Goal: Transaction & Acquisition: Obtain resource

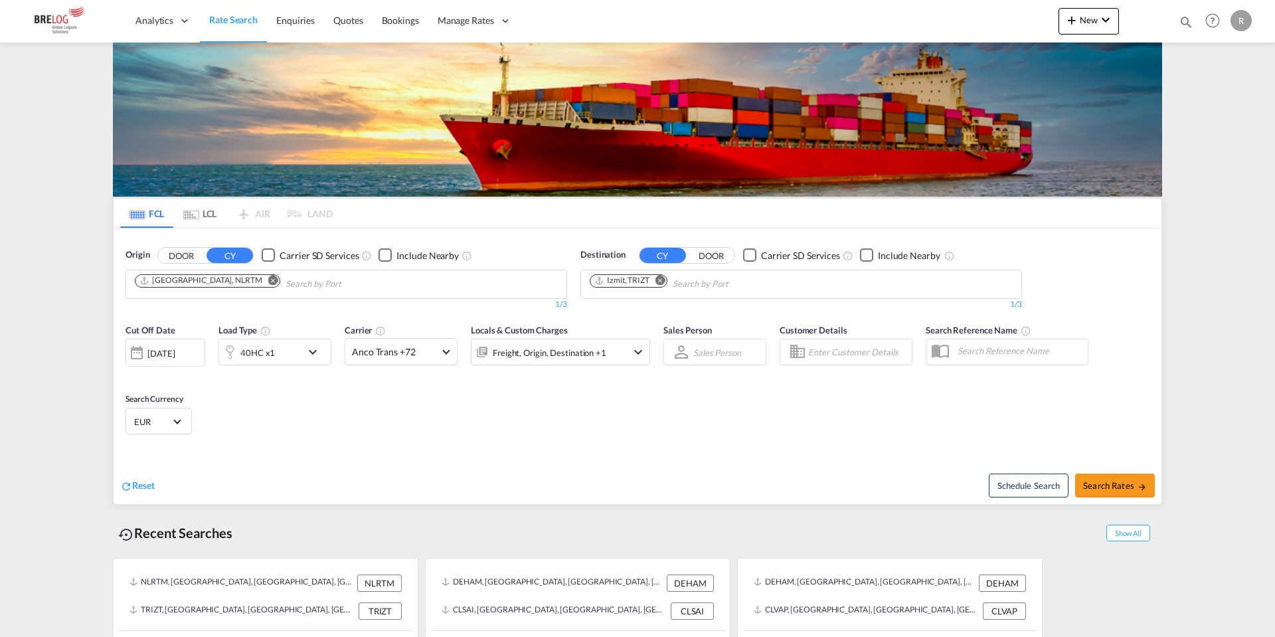
click at [663, 275] on md-icon "Remove" at bounding box center [660, 280] width 10 height 10
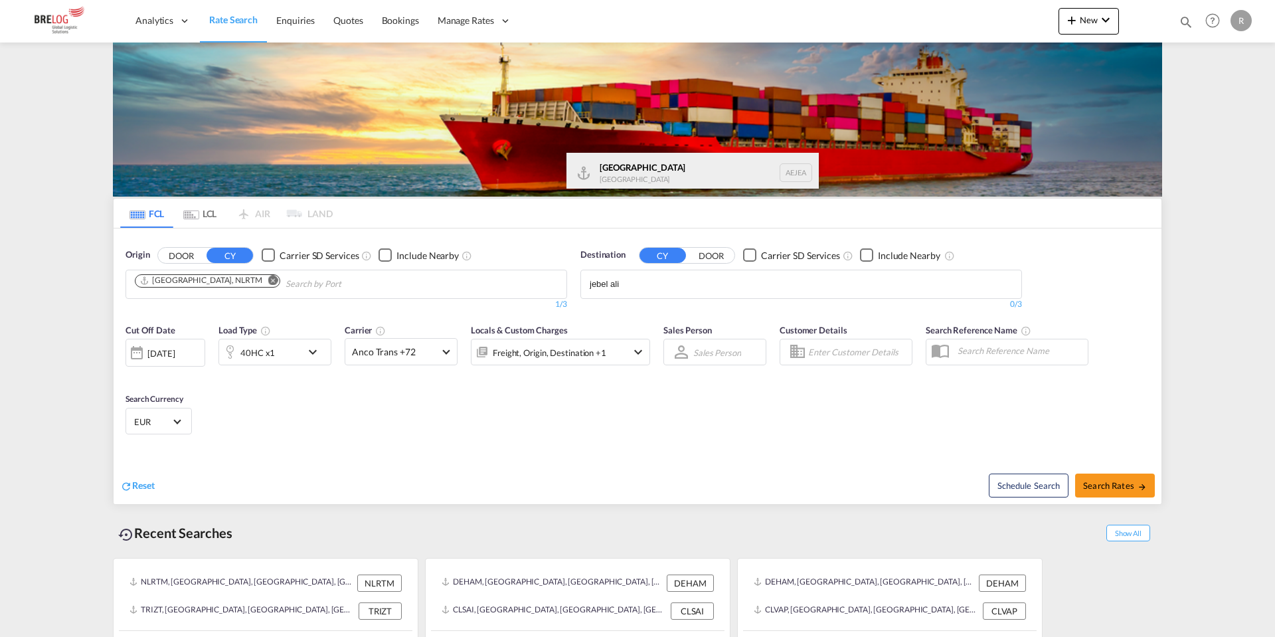
type input "jebel ali"
click at [656, 155] on div "[GEOGRAPHIC_DATA] [GEOGRAPHIC_DATA]" at bounding box center [692, 173] width 252 height 40
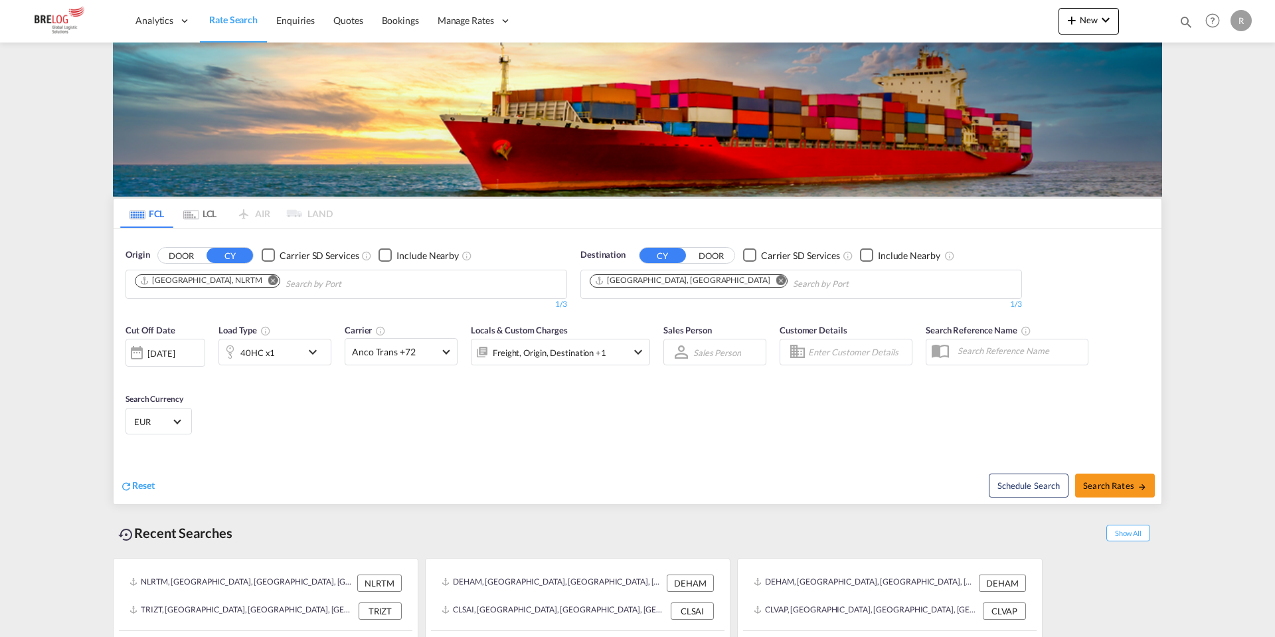
click at [291, 339] on div "40HC x1" at bounding box center [260, 352] width 82 height 27
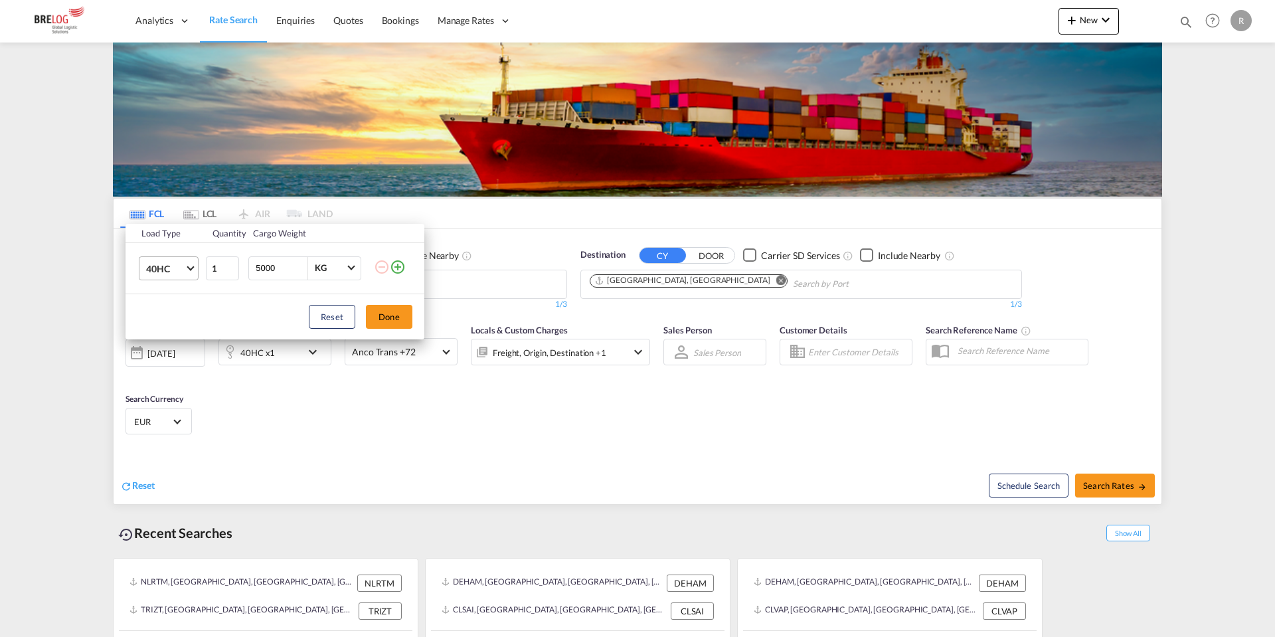
click at [174, 269] on span "40HC" at bounding box center [165, 268] width 39 height 13
click at [173, 204] on md-option "20GP" at bounding box center [180, 205] width 90 height 32
click at [378, 311] on button "Done" at bounding box center [389, 317] width 46 height 24
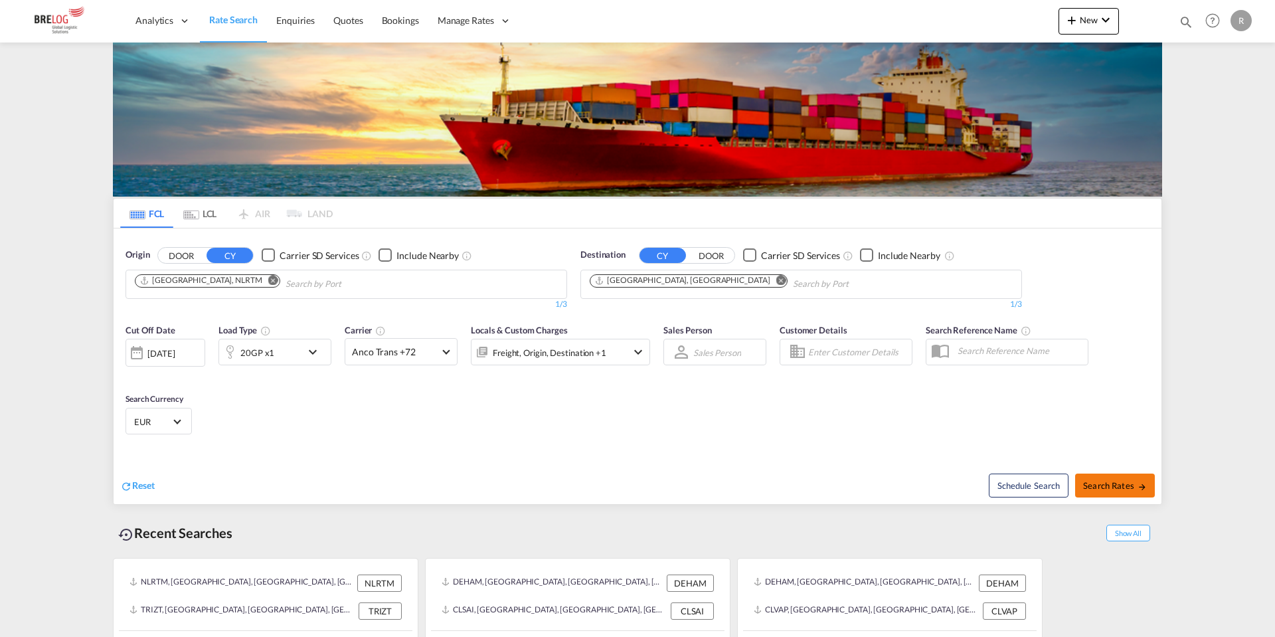
click at [1095, 480] on span "Search Rates" at bounding box center [1115, 485] width 64 height 11
type input "NLRTM to AEJEA / [DATE]"
